Goal: Task Accomplishment & Management: Use online tool/utility

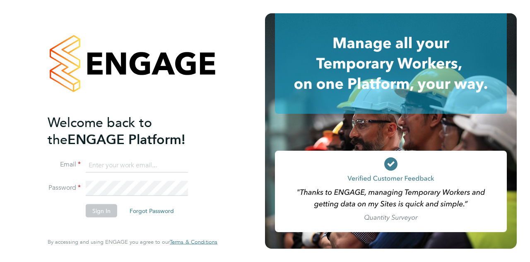
click at [145, 160] on input at bounding box center [137, 164] width 102 height 15
type input "[PERSON_NAME][EMAIL_ADDRESS][PERSON_NAME][PERSON_NAME][DOMAIN_NAME]"
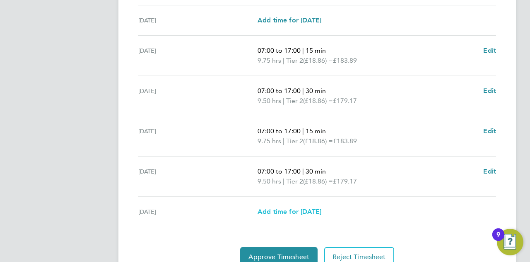
scroll to position [332, 0]
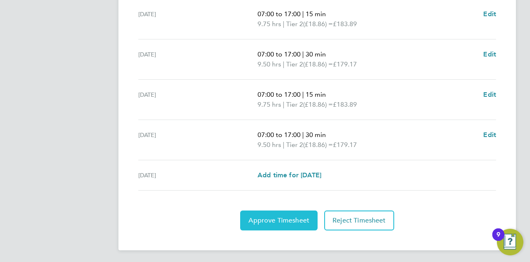
click at [291, 218] on span "Approve Timesheet" at bounding box center [279, 220] width 61 height 8
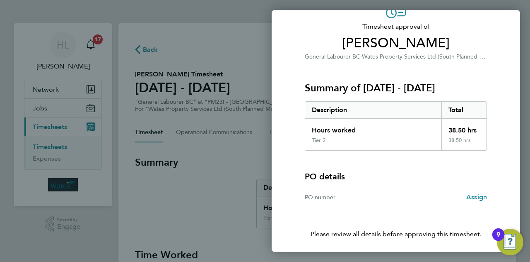
scroll to position [78, 0]
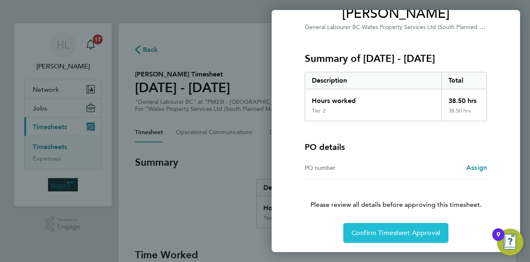
click at [395, 230] on span "Confirm Timesheet Approval" at bounding box center [396, 232] width 89 height 8
